Goal: Information Seeking & Learning: Check status

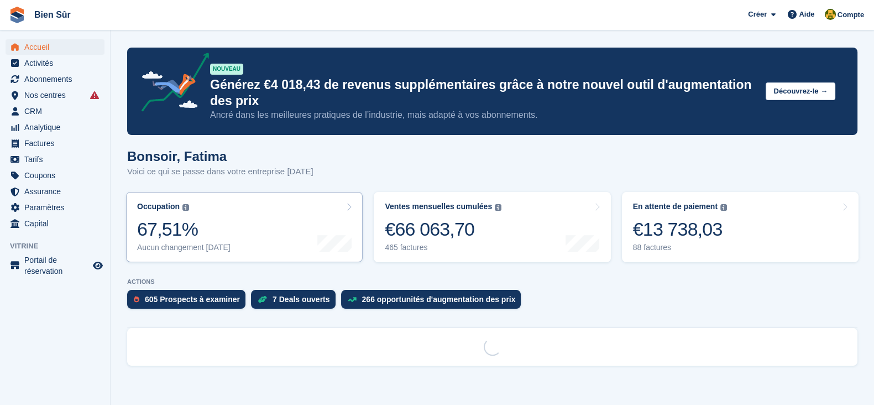
click at [271, 229] on link "Occupation Pourcentage de toutes les unités actuellement attribuées en termes d…" at bounding box center [244, 227] width 237 height 70
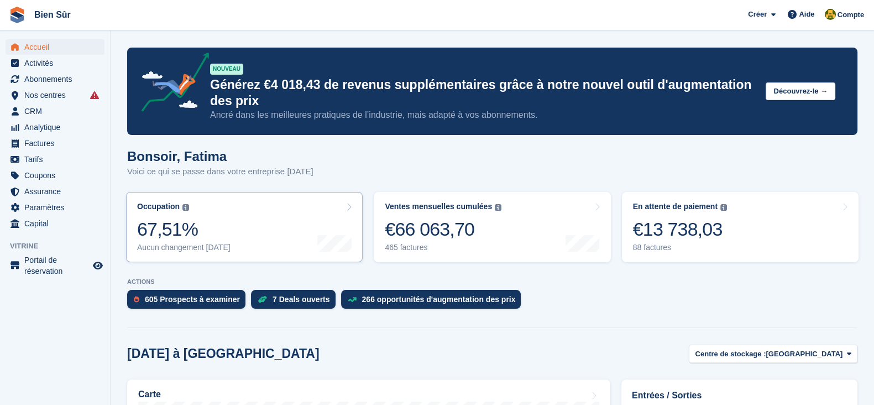
click at [230, 230] on div "67,51%" at bounding box center [183, 229] width 93 height 23
click at [205, 228] on div "67,51%" at bounding box center [183, 229] width 93 height 23
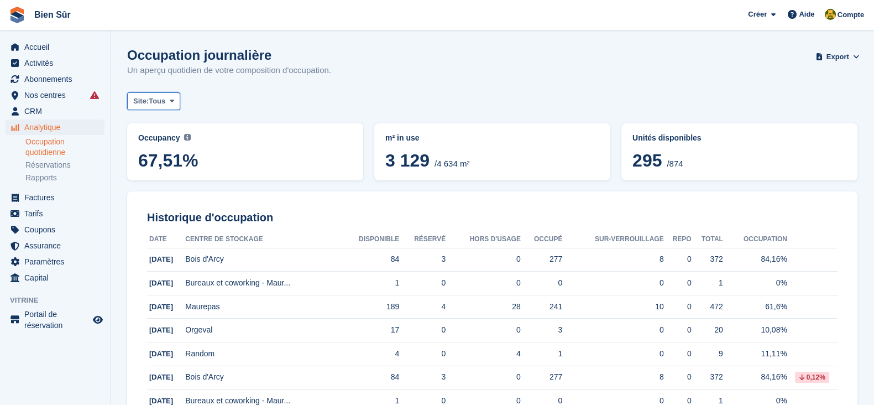
click at [155, 98] on span "Tous" at bounding box center [157, 101] width 17 height 11
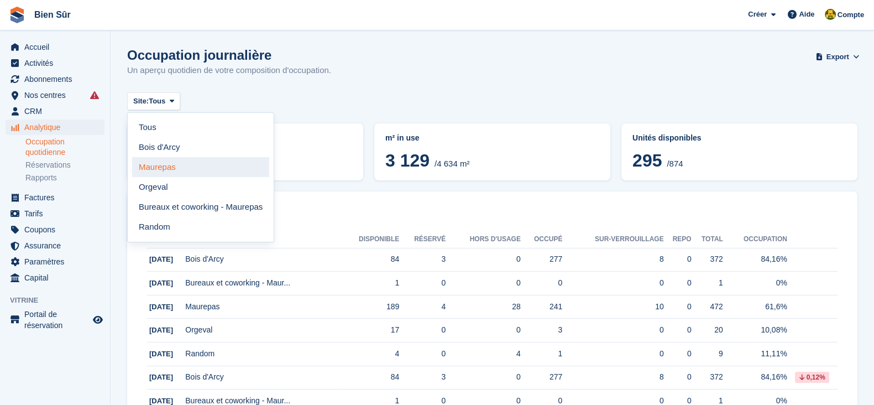
click at [165, 170] on link "Maurepas" at bounding box center [200, 167] width 137 height 20
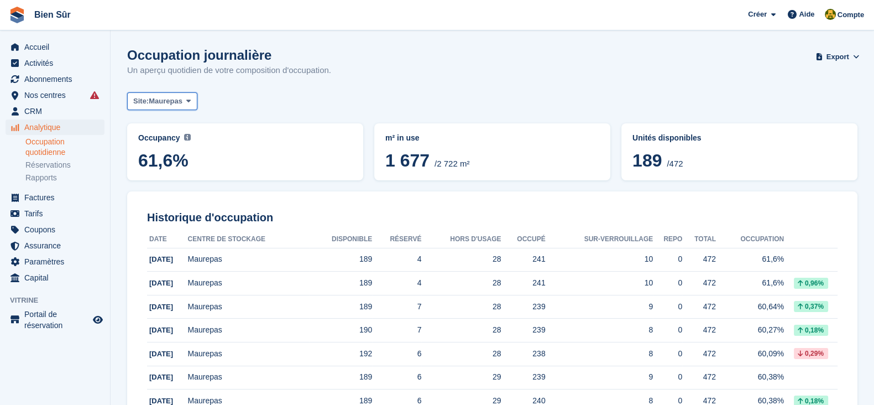
click at [166, 101] on span "Maurepas" at bounding box center [166, 101] width 34 height 11
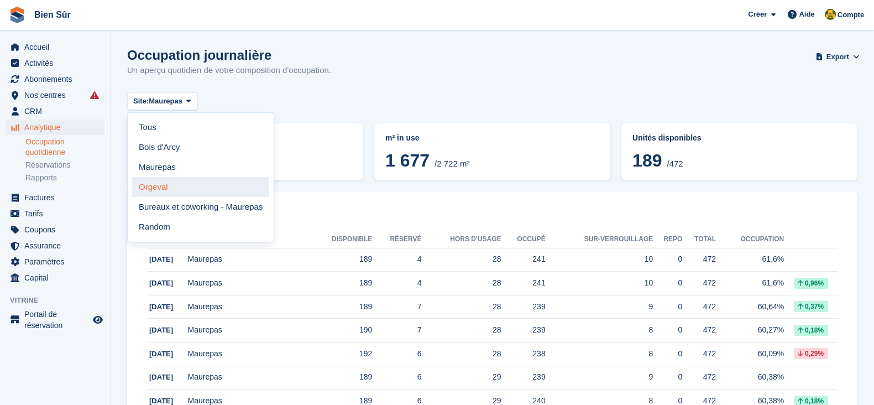
click at [169, 192] on link "Orgeval" at bounding box center [200, 187] width 137 height 20
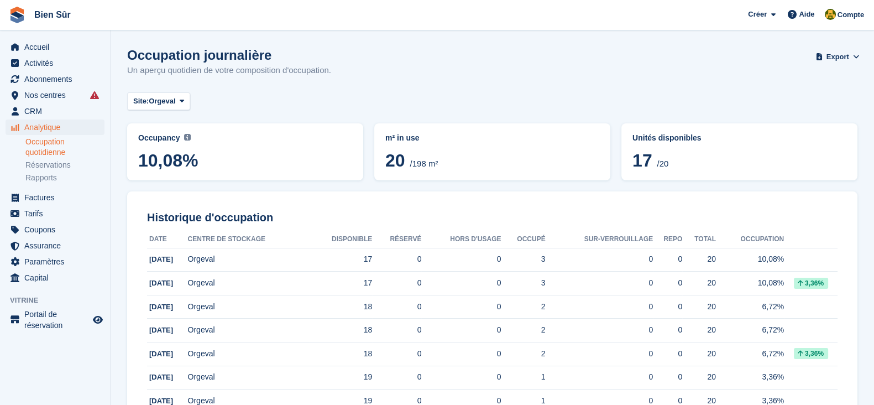
click at [159, 104] on span "Orgeval" at bounding box center [162, 101] width 27 height 11
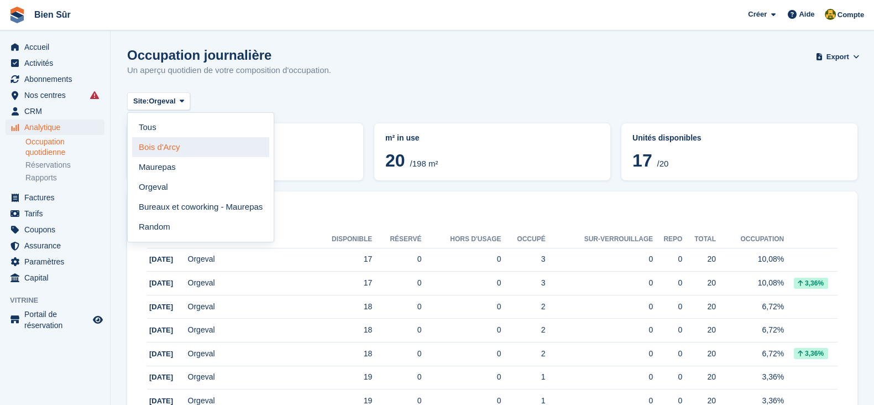
click at [182, 148] on link "Bois d'Arcy" at bounding box center [200, 147] width 137 height 20
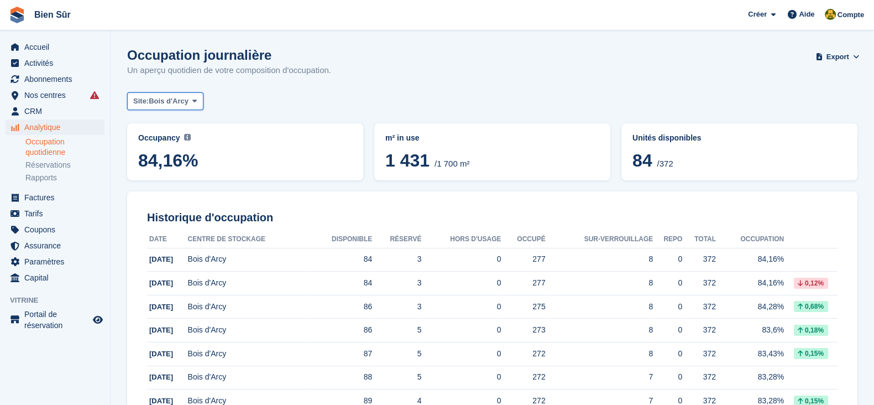
click at [144, 104] on span "Site:" at bounding box center [140, 101] width 15 height 11
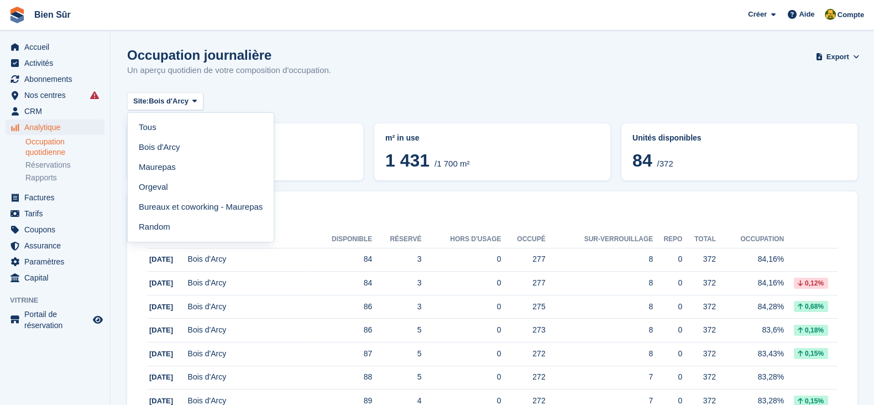
click at [310, 84] on div "Occupation journalière Un aperçu quotidien de votre composition d'occupation. E…" at bounding box center [492, 69] width 730 height 43
